Goal: Find specific page/section: Find specific page/section

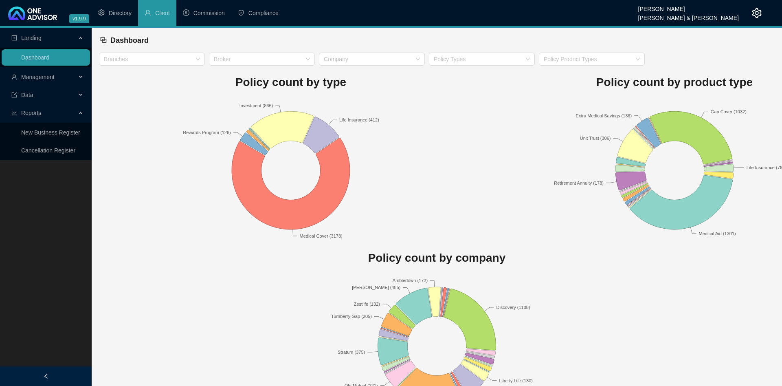
click at [43, 75] on span "Management" at bounding box center [37, 77] width 33 height 7
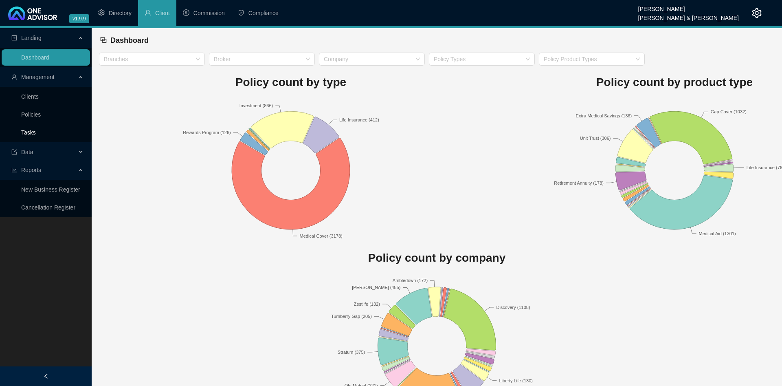
click at [36, 133] on link "Tasks" at bounding box center [28, 132] width 15 height 7
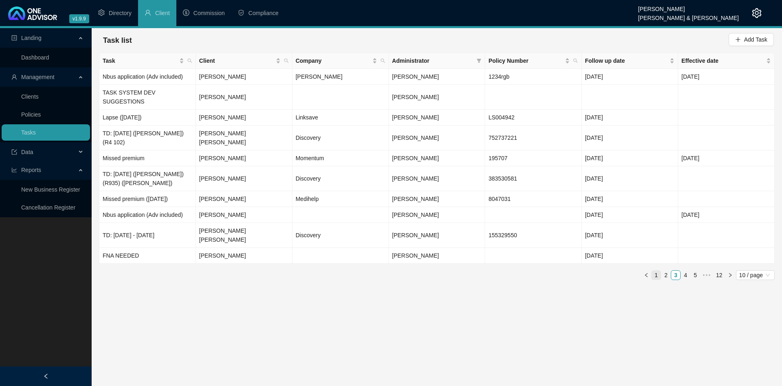
click at [659, 270] on link "1" at bounding box center [656, 274] width 9 height 9
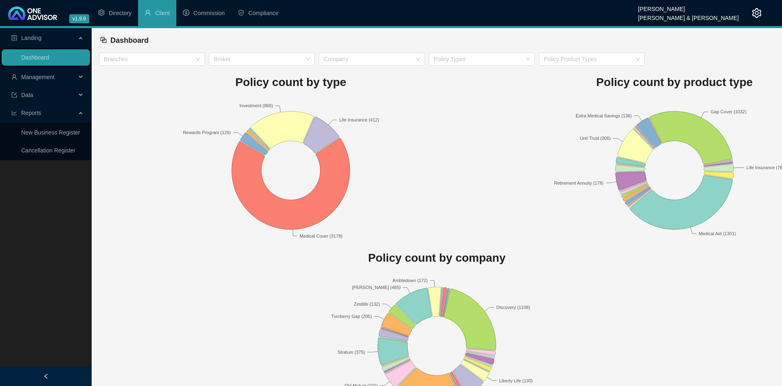
click at [60, 81] on span "Management" at bounding box center [43, 77] width 65 height 16
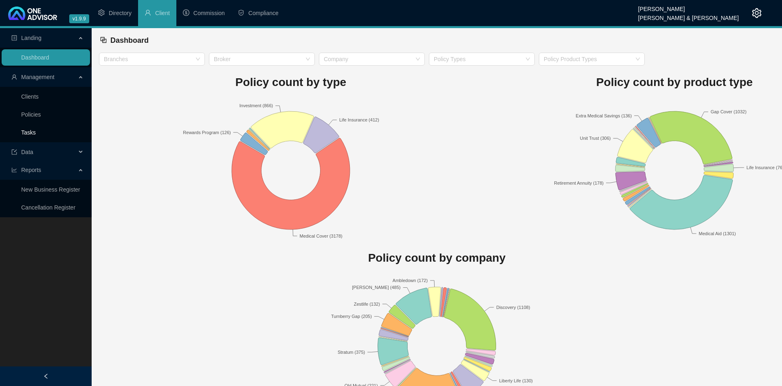
click at [36, 131] on link "Tasks" at bounding box center [28, 132] width 15 height 7
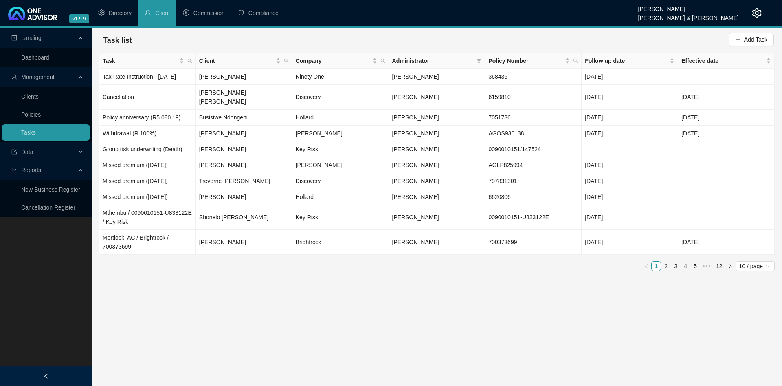
drag, startPoint x: 377, startPoint y: 301, endPoint x: 367, endPoint y: 255, distance: 47.1
click at [114, 9] on li "Directory" at bounding box center [115, 13] width 46 height 26
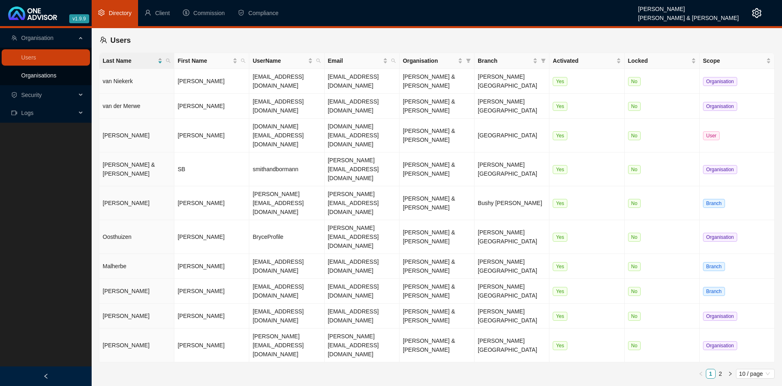
click at [38, 74] on link "Organisations" at bounding box center [38, 75] width 35 height 7
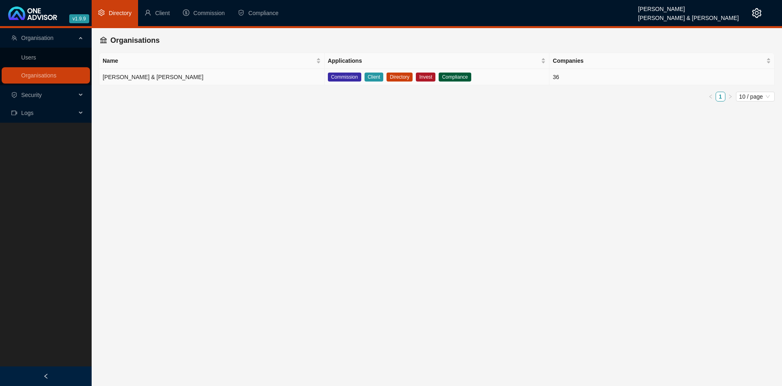
click at [255, 76] on td "[PERSON_NAME] & [PERSON_NAME]" at bounding box center [211, 77] width 225 height 16
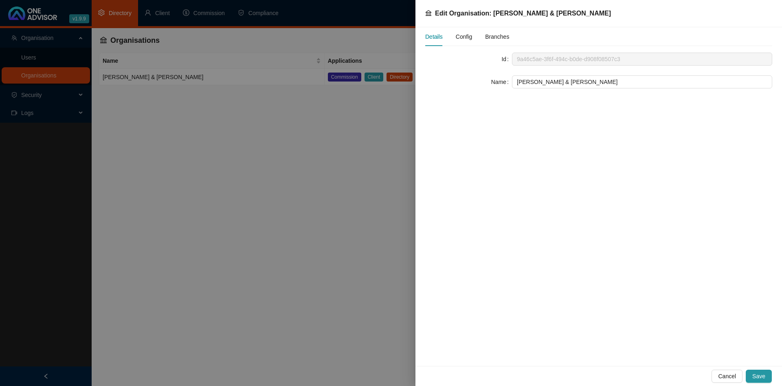
click at [466, 40] on span "Config" at bounding box center [464, 37] width 16 height 6
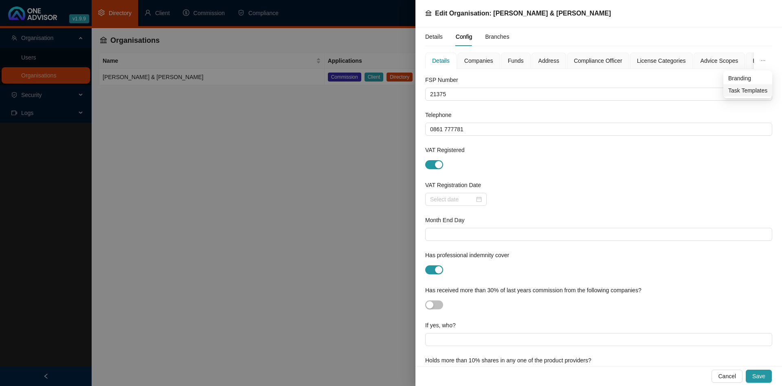
click at [752, 93] on span "Task Templates" at bounding box center [747, 90] width 39 height 9
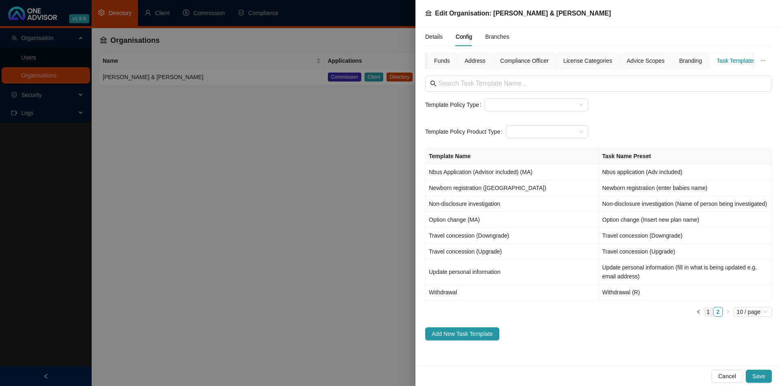
click at [705, 310] on link "1" at bounding box center [708, 311] width 9 height 9
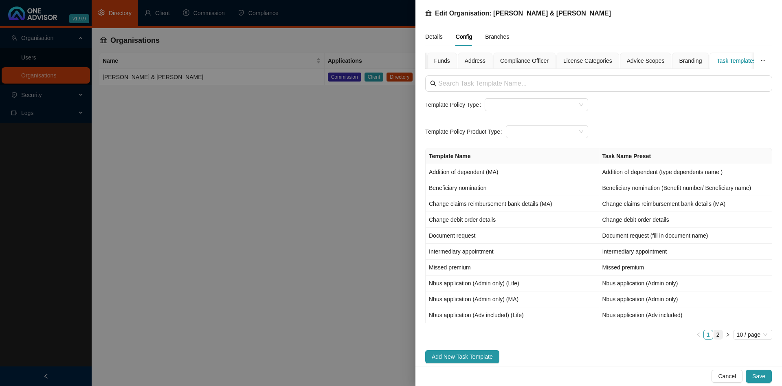
click at [718, 332] on link "2" at bounding box center [718, 334] width 9 height 9
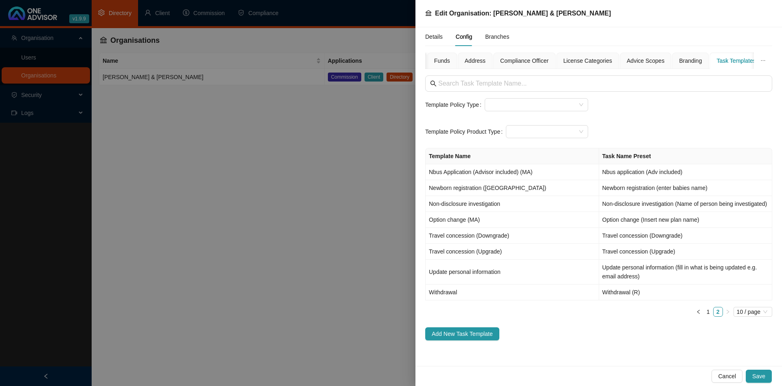
click at [260, 144] on div at bounding box center [391, 193] width 782 height 386
